Goal: Find specific page/section: Find specific page/section

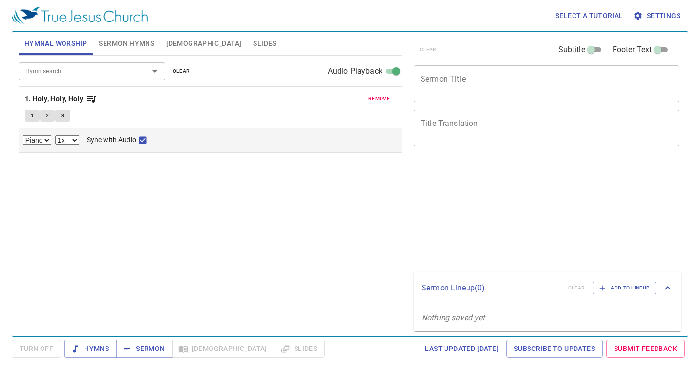
select select "1"
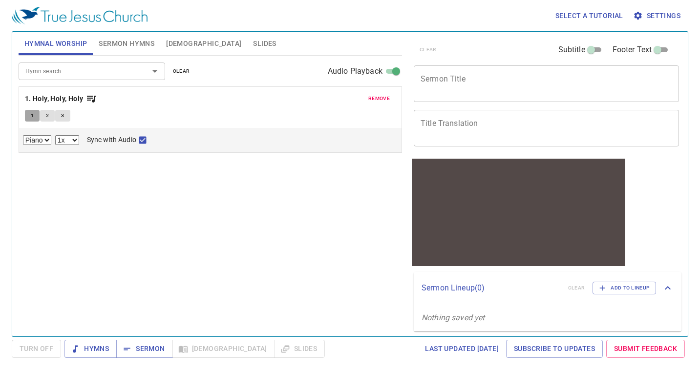
click at [31, 114] on span "1" at bounding box center [32, 115] width 3 height 9
checkbox input "false"
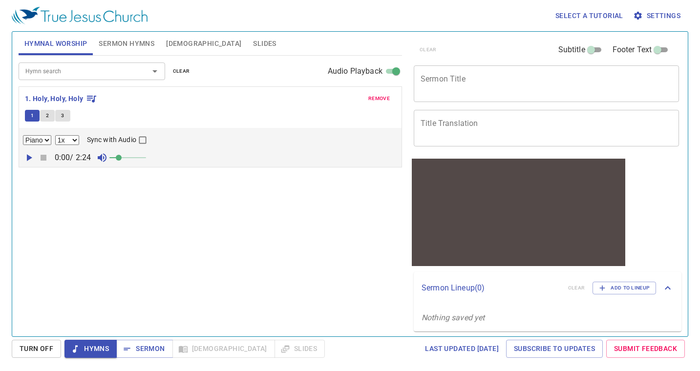
click at [32, 153] on icon "button" at bounding box center [29, 158] width 12 height 12
click at [122, 155] on span at bounding box center [119, 158] width 6 height 6
click at [131, 155] on span at bounding box center [128, 158] width 6 height 6
click at [382, 99] on span "remove" at bounding box center [378, 98] width 21 height 9
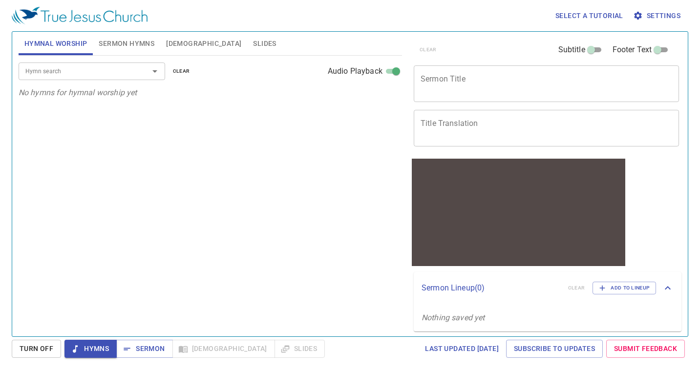
click at [68, 71] on input "Hymn search" at bounding box center [77, 70] width 112 height 11
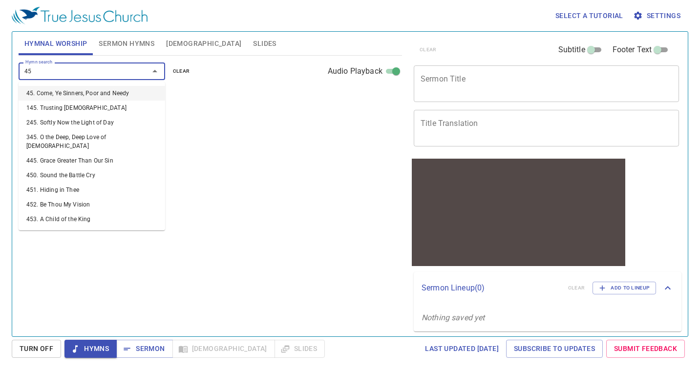
type input "452"
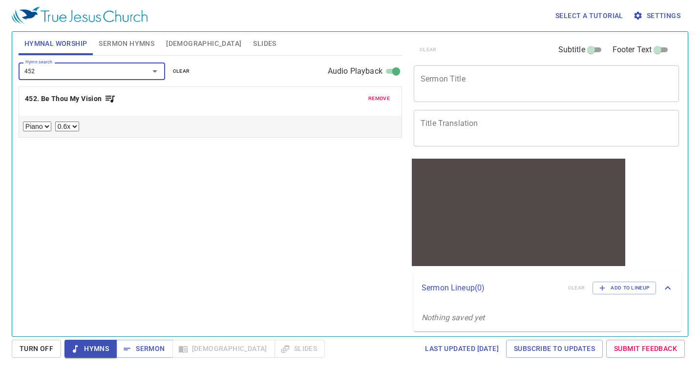
select select "1"
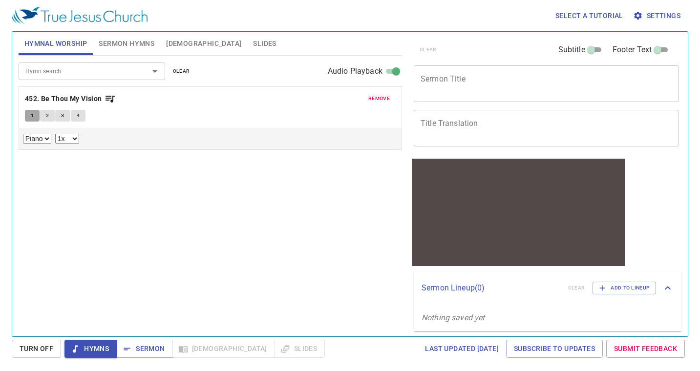
click at [35, 116] on button "1" at bounding box center [32, 116] width 15 height 12
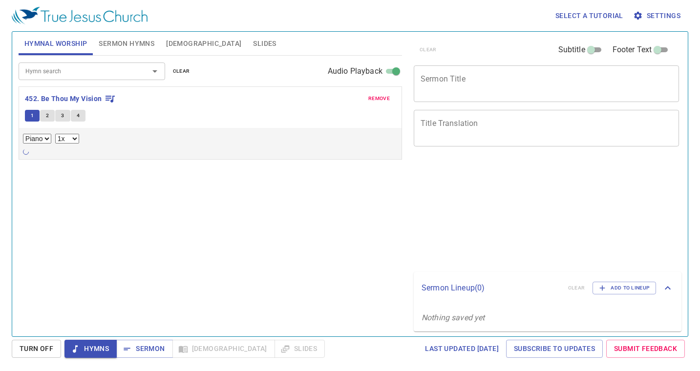
select select "1"
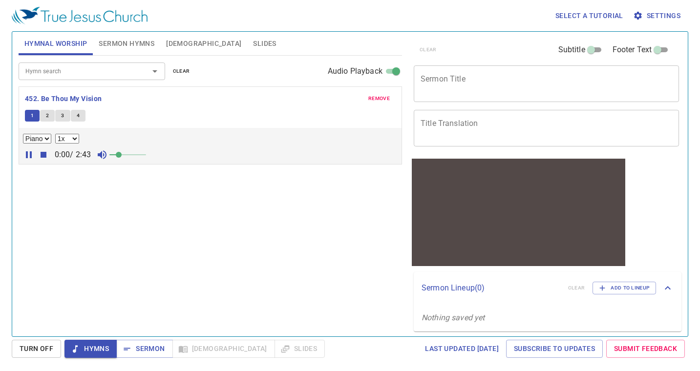
click at [134, 155] on span at bounding box center [127, 155] width 37 height 14
click at [129, 155] on span at bounding box center [128, 155] width 6 height 6
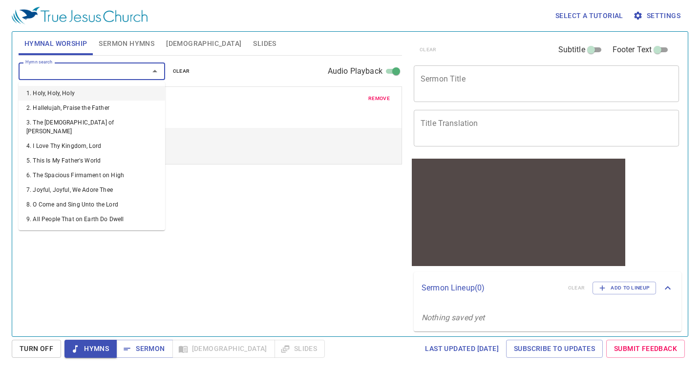
click at [45, 69] on input "Hymn search" at bounding box center [77, 70] width 112 height 11
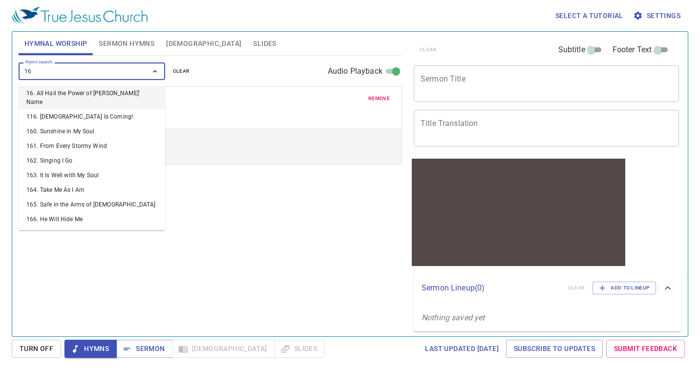
type input "169"
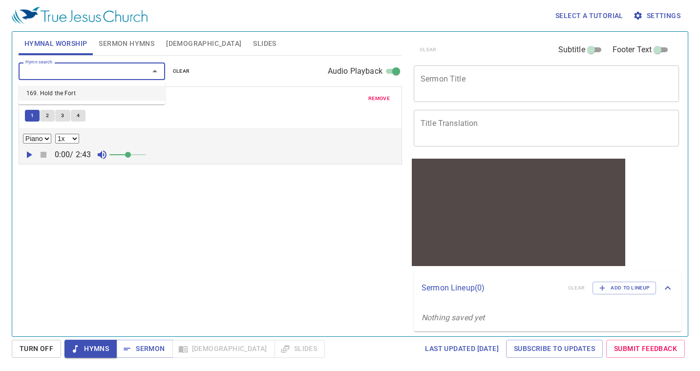
select select "1"
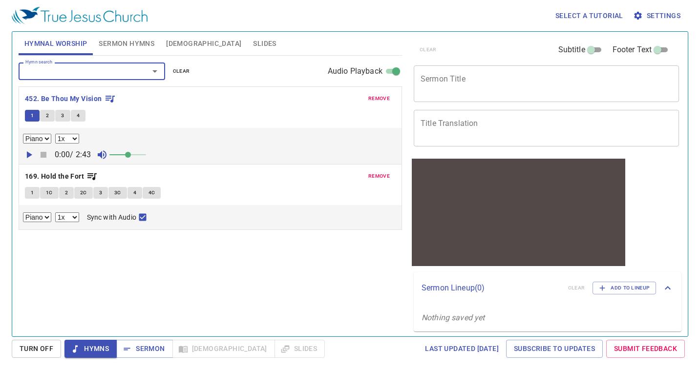
click at [27, 192] on button "1" at bounding box center [32, 193] width 15 height 12
checkbox input "false"
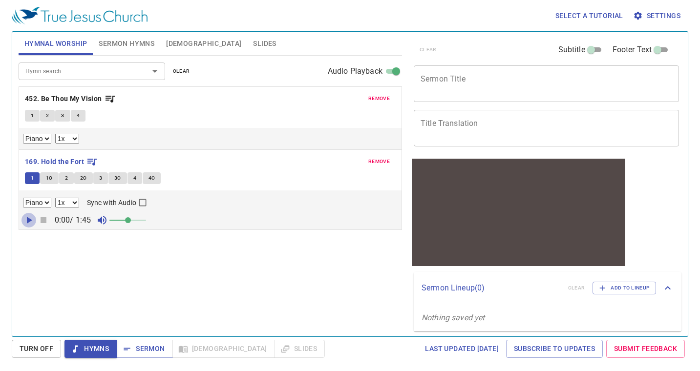
click at [32, 221] on icon "button" at bounding box center [29, 220] width 12 height 12
click at [65, 204] on select "0.6x 0.7x 0.8x 0.9x 1x 1.1x 1.2x 1.3x 1.4x 1.5x 1.7x 2x" at bounding box center [67, 203] width 24 height 10
select select "0.9"
click at [55, 198] on select "0.6x 0.7x 0.8x 0.9x 1x 1.1x 1.2x 1.3x 1.4x 1.5x 1.7x 2x" at bounding box center [67, 203] width 24 height 10
